Goal: Check status: Check status

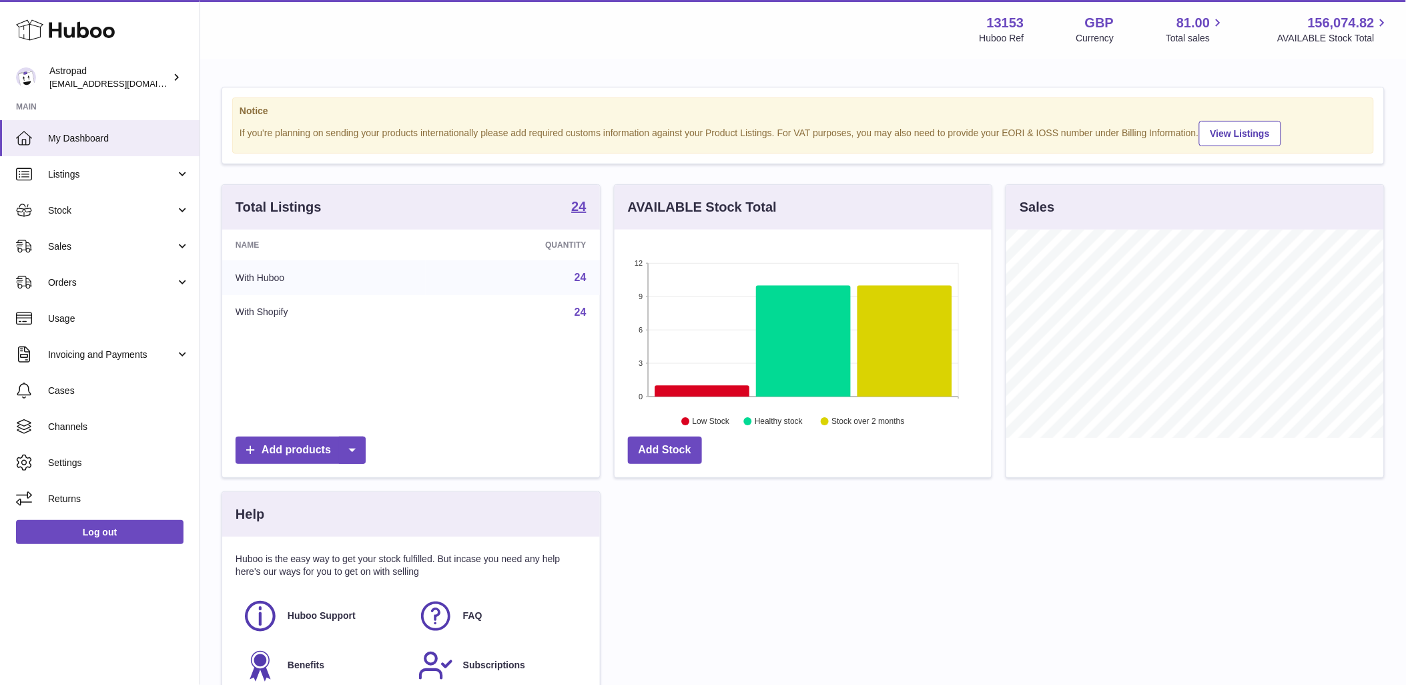
scroll to position [208, 377]
drag, startPoint x: 95, startPoint y: 231, endPoint x: 102, endPoint y: 258, distance: 27.7
click at [95, 231] on link "Sales" at bounding box center [100, 246] width 200 height 36
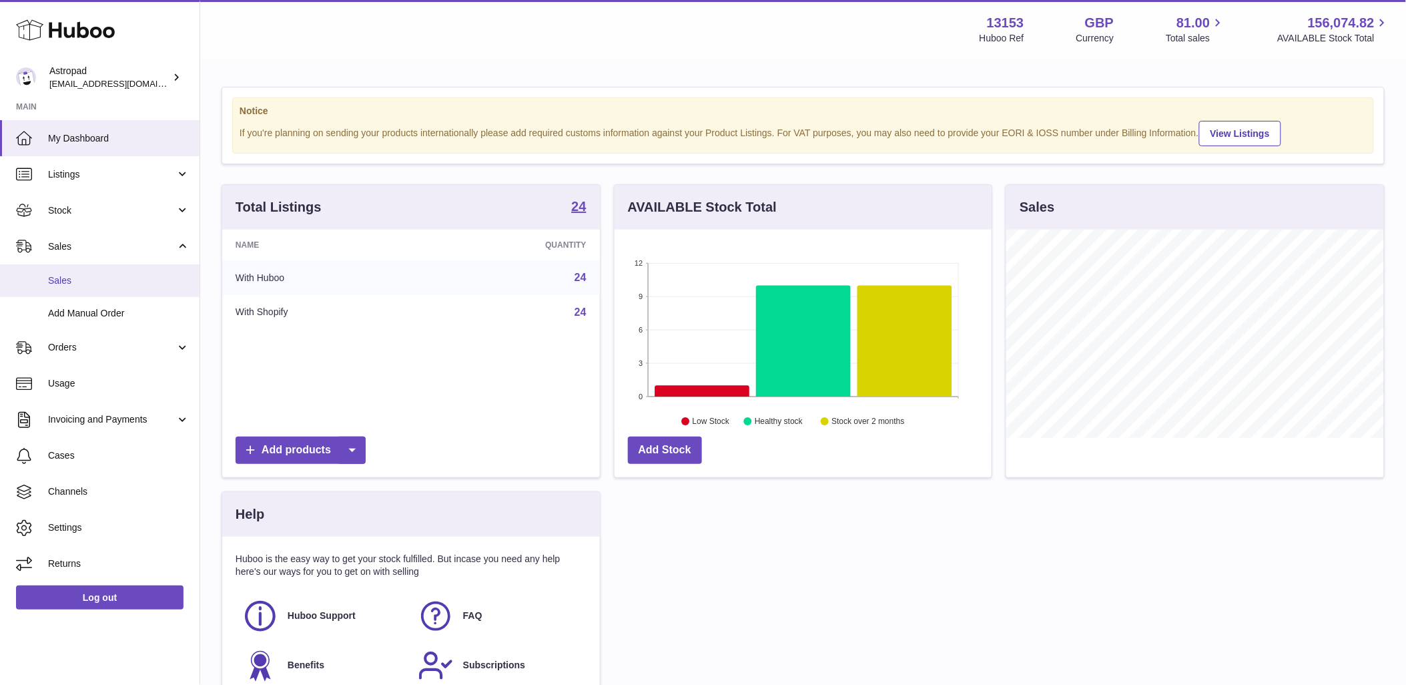
click at [108, 292] on link "Sales" at bounding box center [100, 280] width 200 height 33
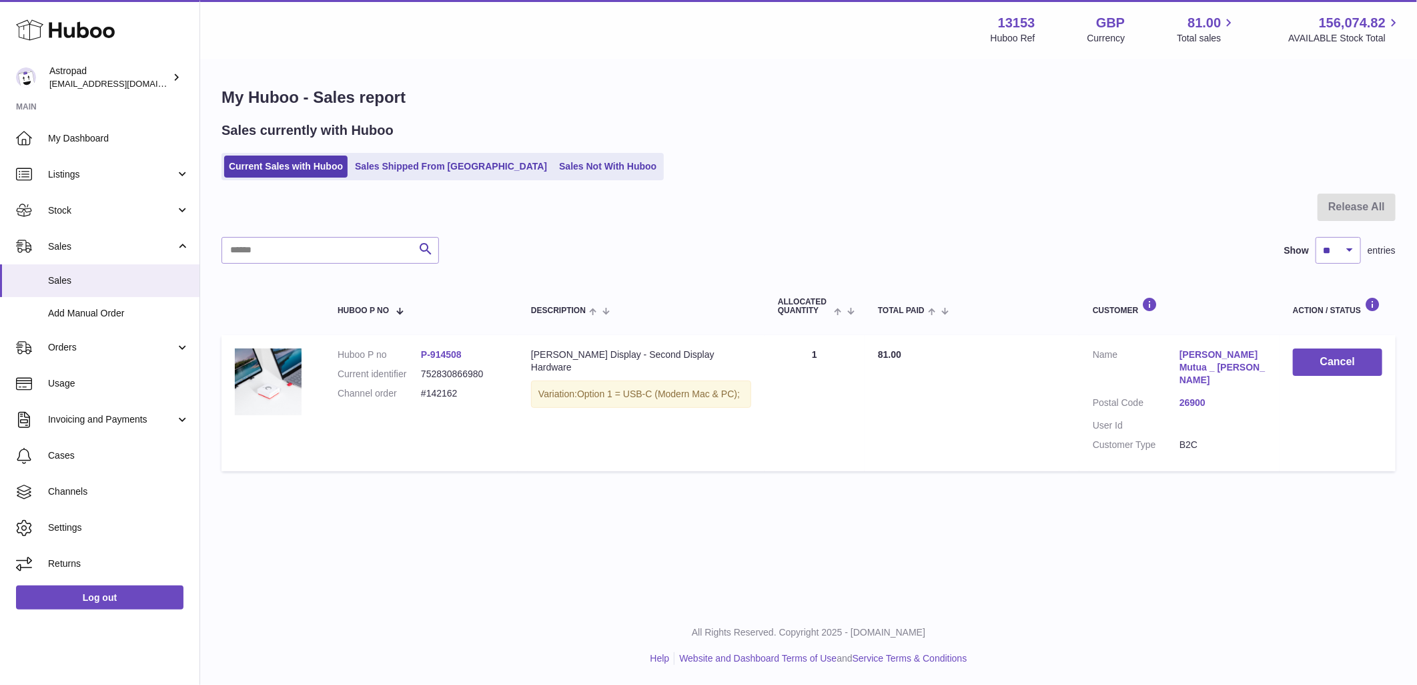
click at [401, 184] on div "My Huboo - Sales report Sales currently with Huboo Current Sales with Huboo Sal…" at bounding box center [808, 282] width 1217 height 444
click at [410, 165] on link "Sales Shipped From [GEOGRAPHIC_DATA]" at bounding box center [451, 166] width 202 height 22
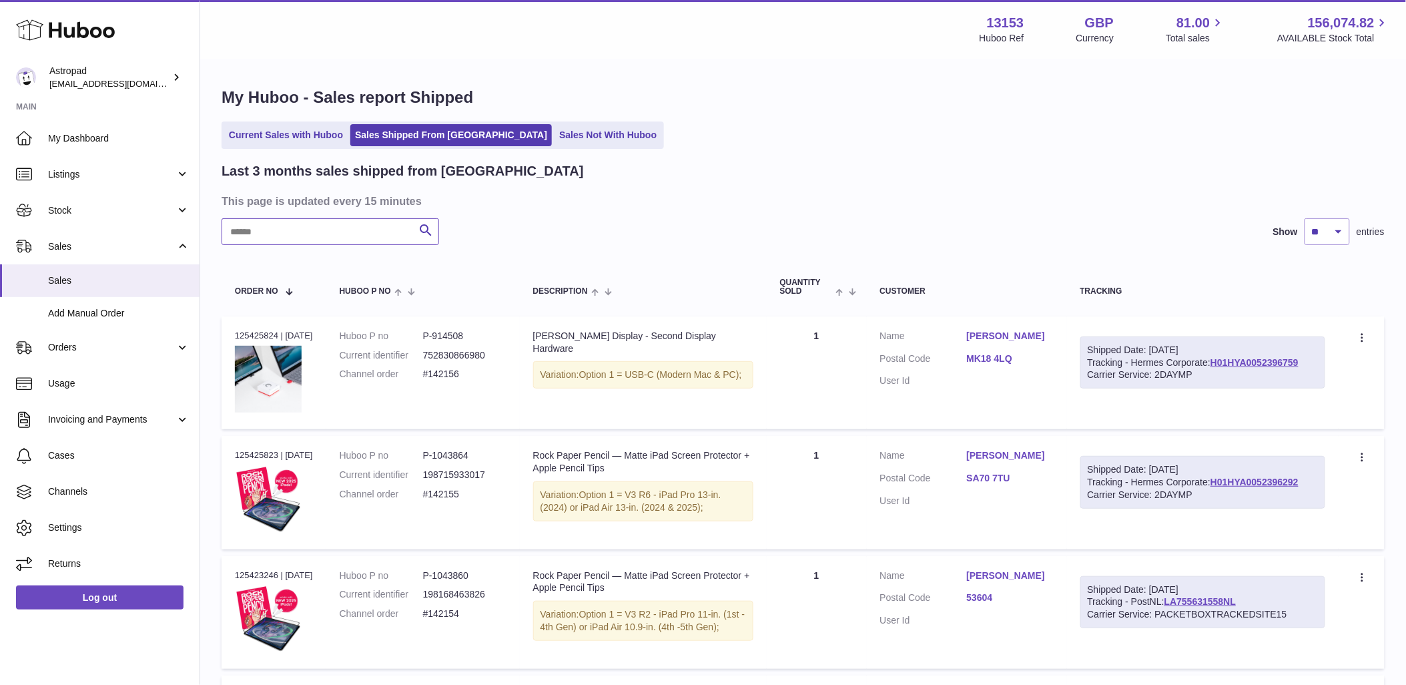
click at [330, 232] on input "text" at bounding box center [331, 231] width 218 height 27
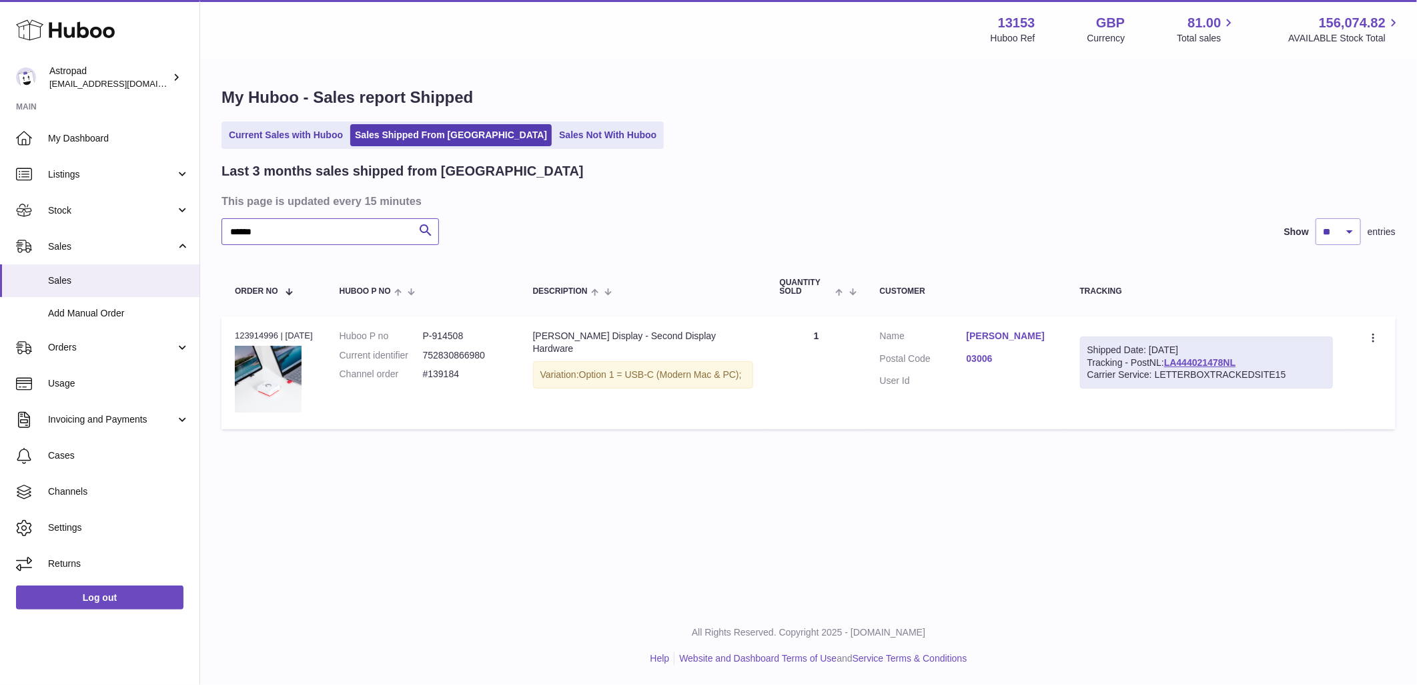
type input "******"
click at [447, 376] on dd "#139184" at bounding box center [464, 374] width 83 height 13
copy tr "#139184 Description"
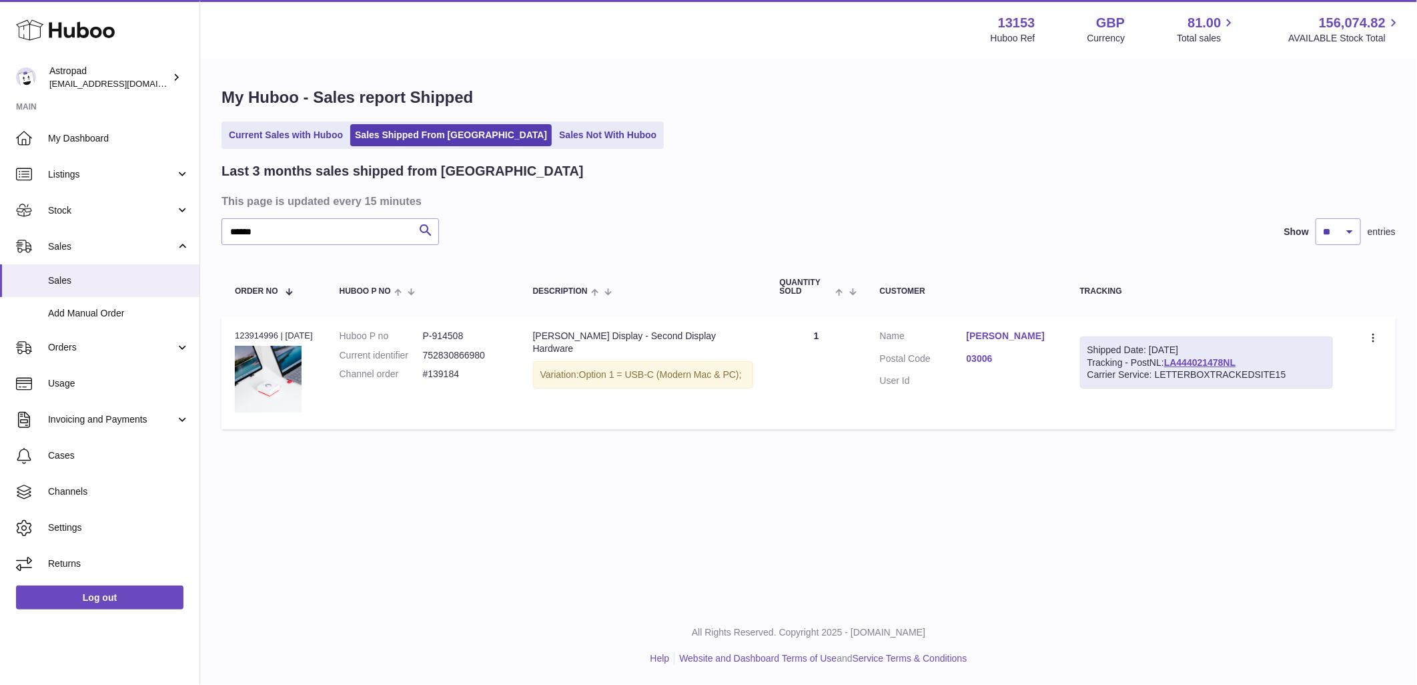
click at [251, 330] on div "Order no 123914996 | 1st Sep" at bounding box center [274, 336] width 78 height 12
copy div "123914996"
